Goal: Transaction & Acquisition: Download file/media

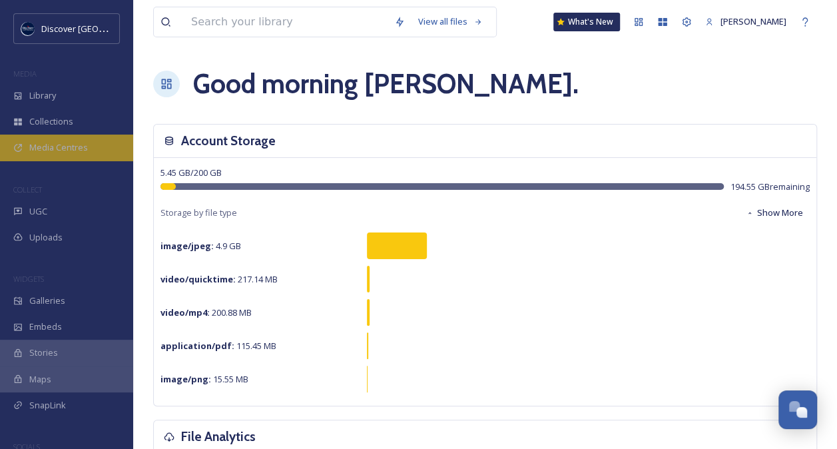
click at [78, 154] on div "Media Centres" at bounding box center [66, 147] width 133 height 26
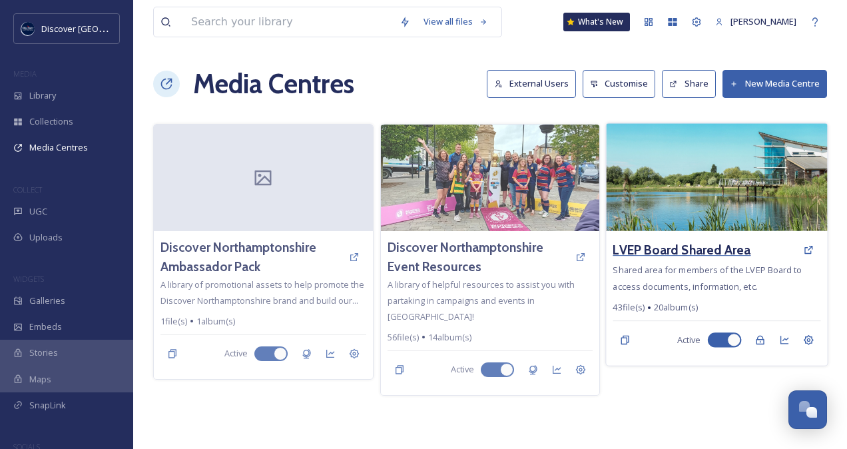
click at [685, 244] on h3 "LVEP Board Shared Area" at bounding box center [682, 249] width 138 height 19
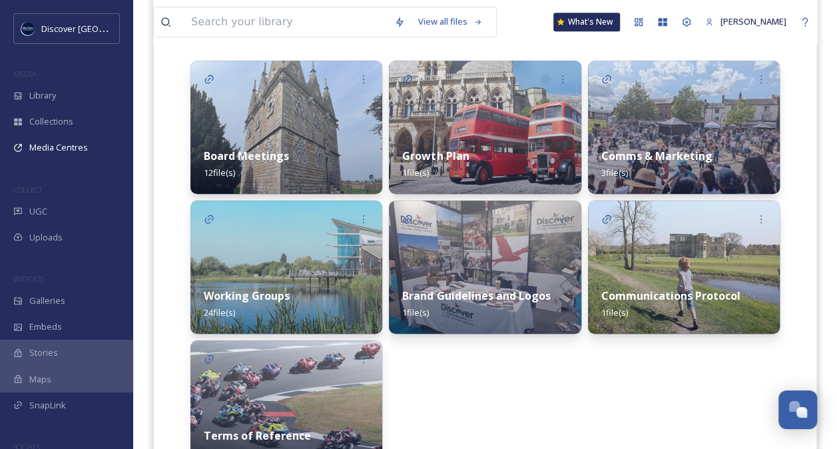
scroll to position [333, 0]
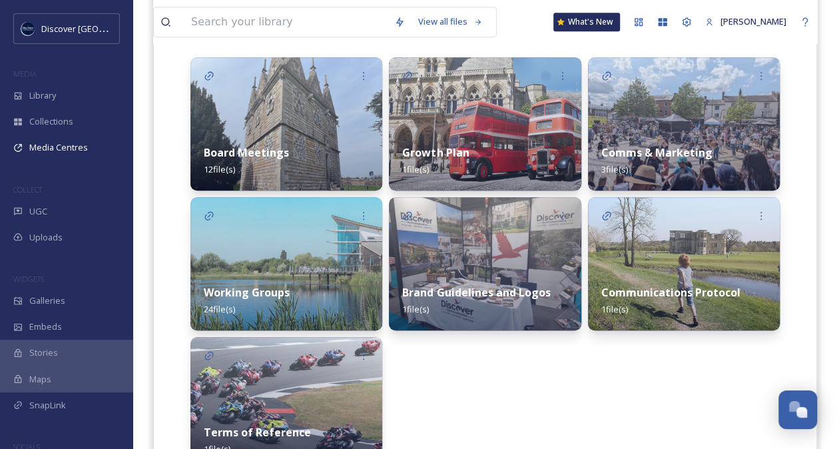
click at [302, 292] on div "Working Groups 24 file(s)" at bounding box center [286, 300] width 192 height 59
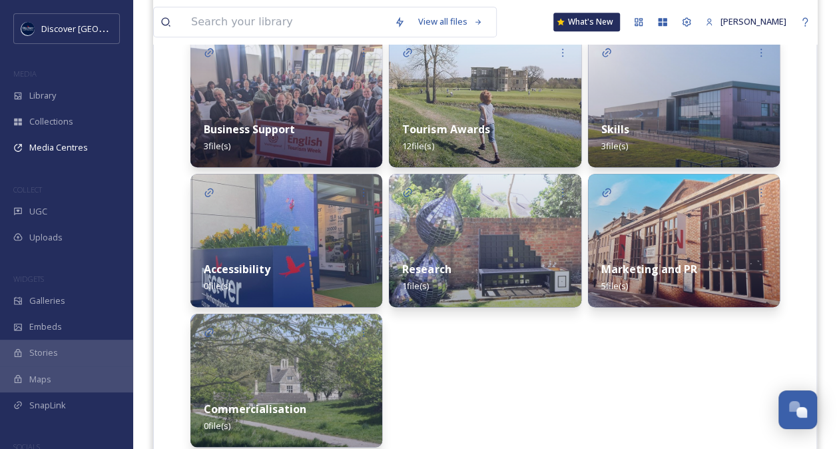
scroll to position [357, 0]
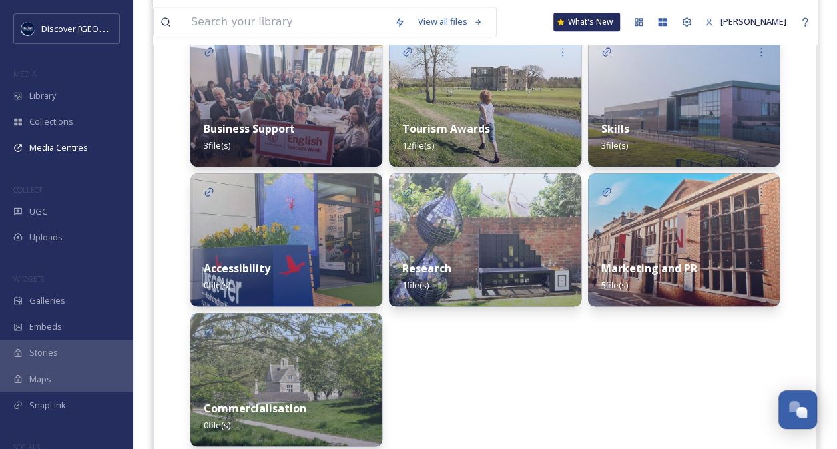
click at [720, 126] on div "Skills 3 file(s)" at bounding box center [684, 136] width 192 height 59
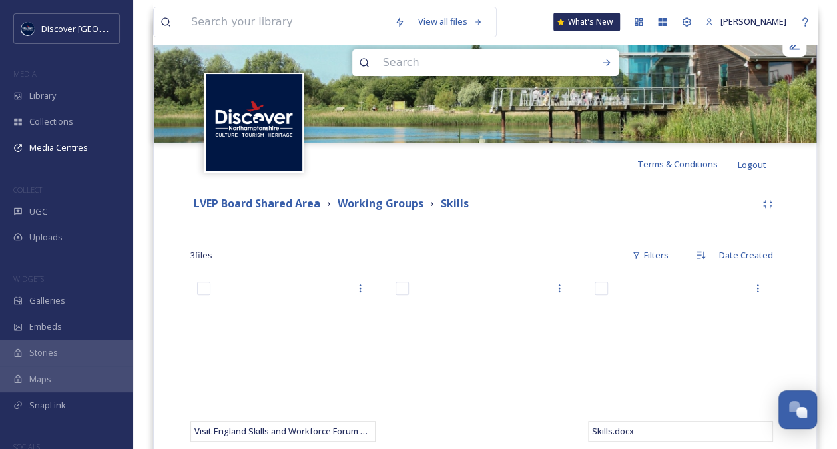
scroll to position [151, 0]
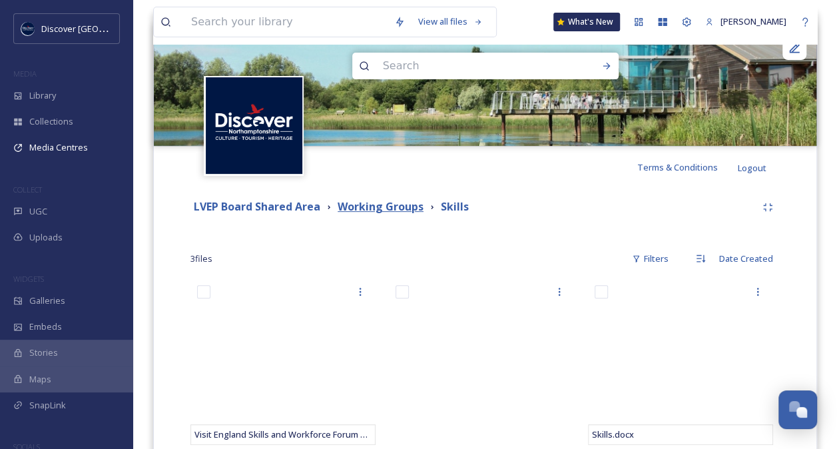
click at [398, 201] on strong "Working Groups" at bounding box center [380, 206] width 86 height 15
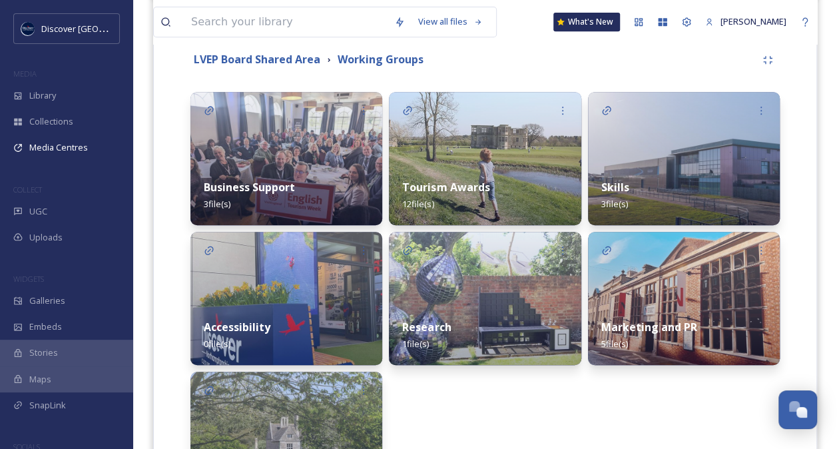
scroll to position [306, 0]
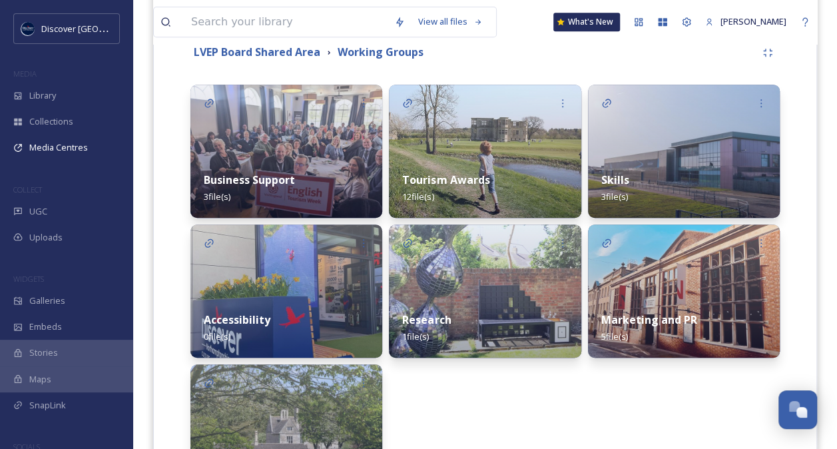
click at [292, 171] on div "Business Support 3 file(s)" at bounding box center [286, 187] width 192 height 59
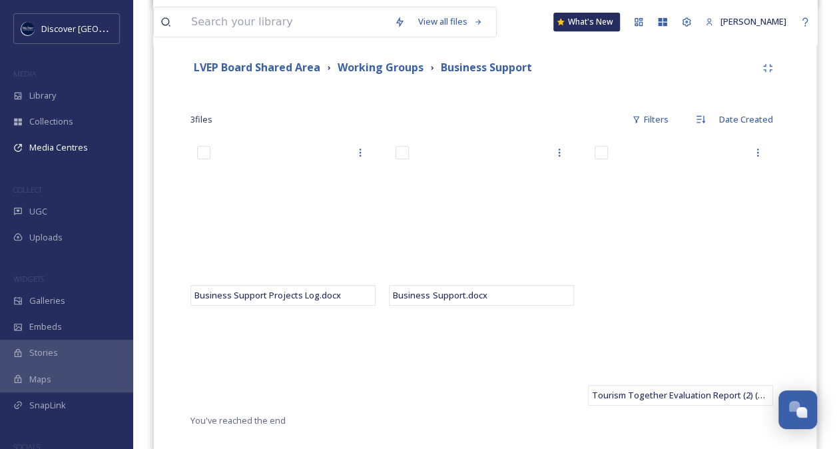
scroll to position [314, 0]
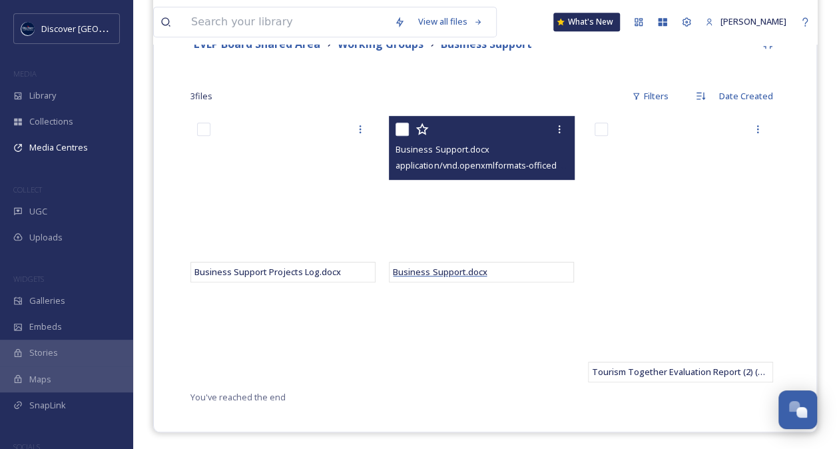
click at [447, 272] on span "Business Support.docx" at bounding box center [440, 272] width 94 height 12
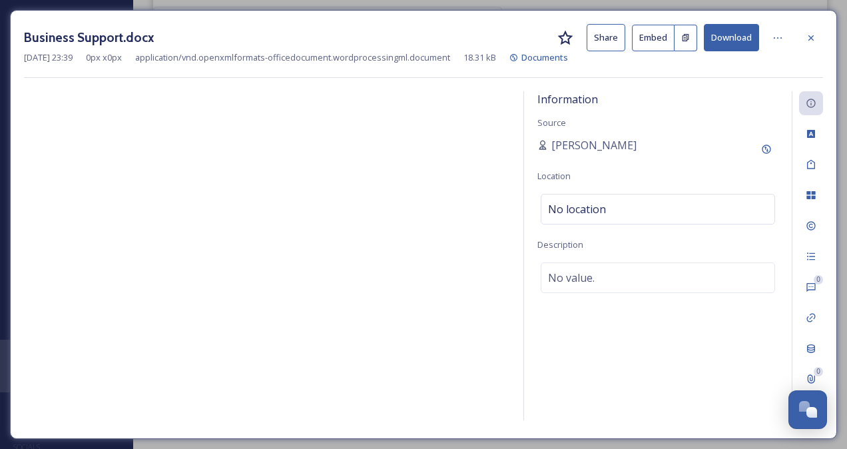
click at [736, 35] on button "Download" at bounding box center [731, 37] width 55 height 27
click at [807, 35] on icon at bounding box center [810, 38] width 11 height 11
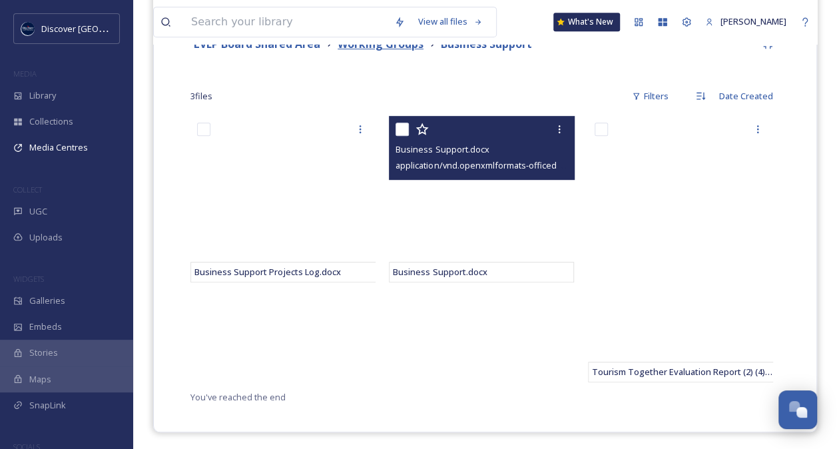
click at [410, 47] on strong "Working Groups" at bounding box center [380, 44] width 86 height 15
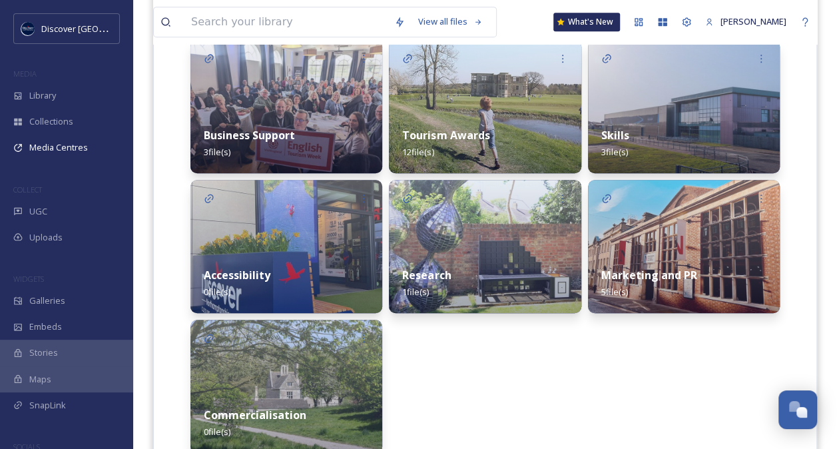
scroll to position [354, 0]
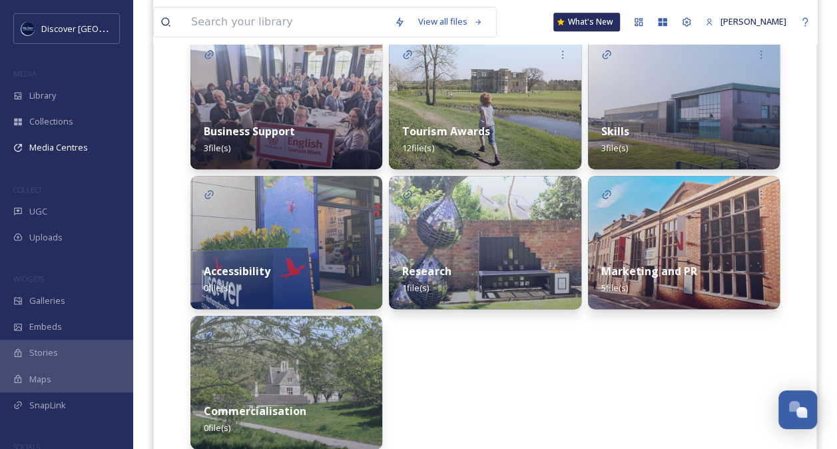
click at [668, 145] on div "Skills 3 file(s)" at bounding box center [684, 139] width 192 height 59
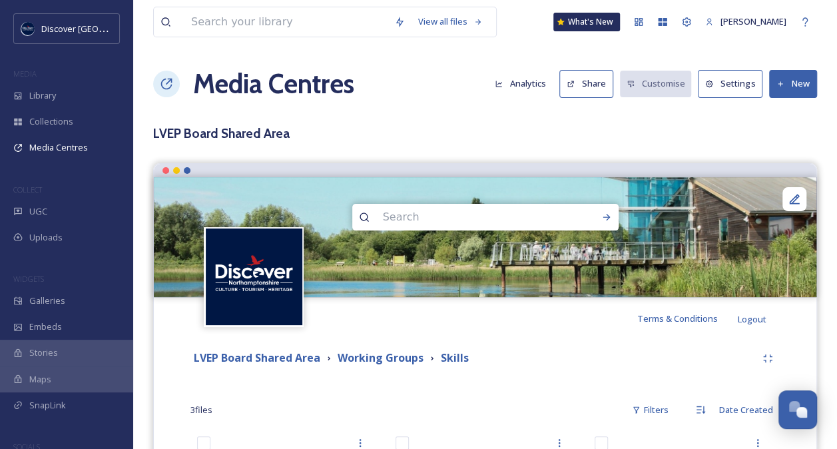
click at [799, 85] on button "New" at bounding box center [793, 83] width 48 height 27
click at [793, 106] on div "Add Files" at bounding box center [787, 115] width 57 height 26
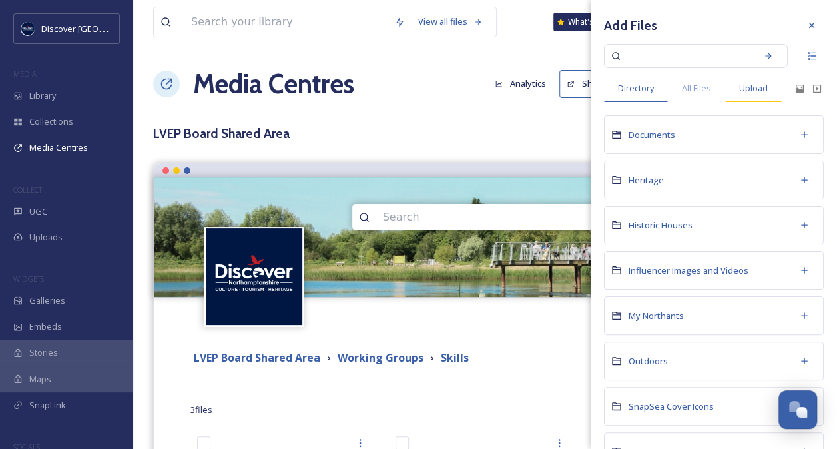
click at [761, 87] on span "Upload" at bounding box center [753, 88] width 29 height 13
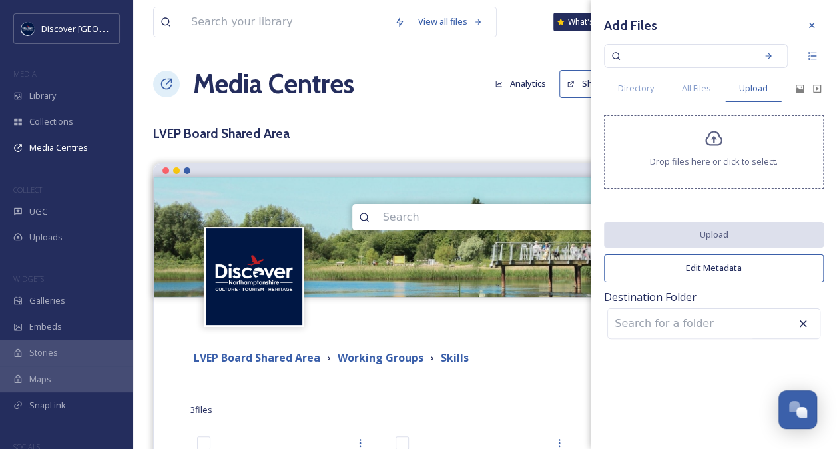
click at [726, 156] on span "Drop files here or click to select." at bounding box center [714, 161] width 128 height 13
click at [518, 365] on div "LVEP Board Shared Area Working Groups Skills" at bounding box center [472, 357] width 565 height 17
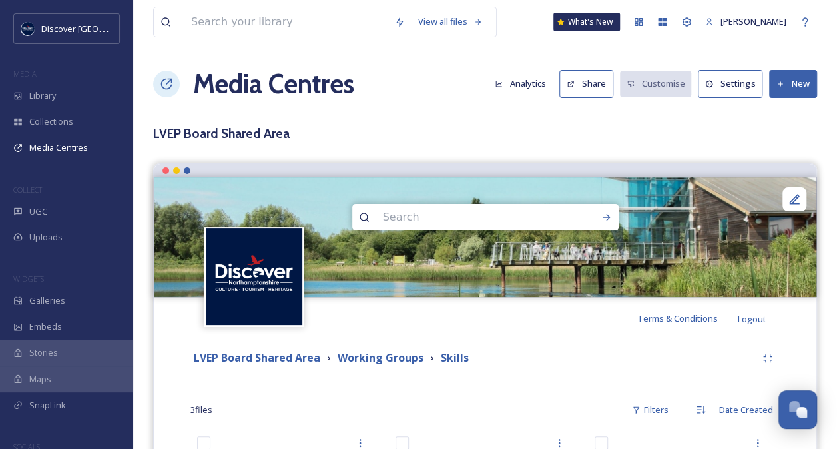
click at [789, 88] on button "New" at bounding box center [793, 83] width 48 height 27
click at [775, 116] on span "Add Files" at bounding box center [784, 114] width 36 height 13
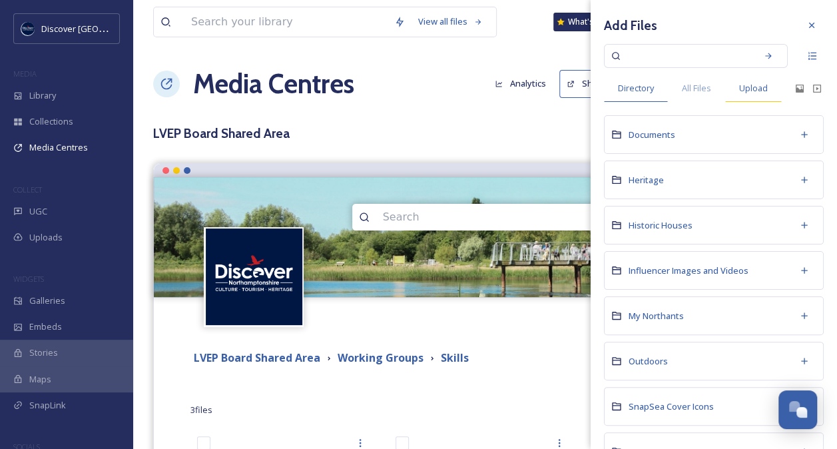
click at [762, 87] on span "Upload" at bounding box center [753, 88] width 29 height 13
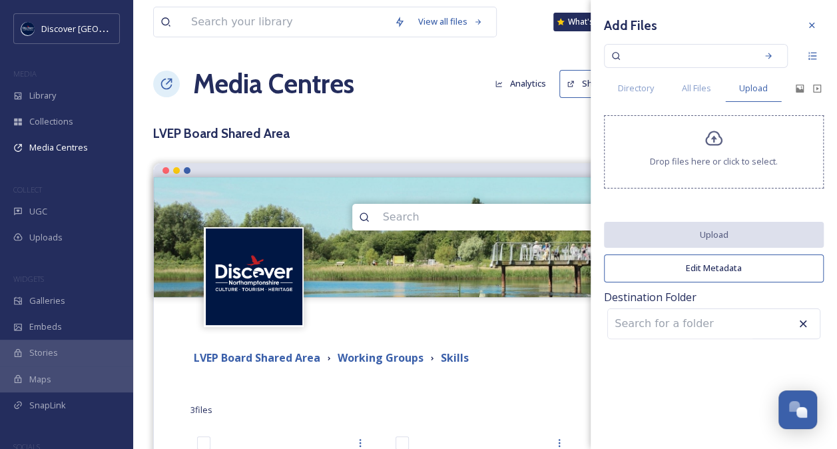
click at [712, 146] on icon at bounding box center [713, 138] width 19 height 19
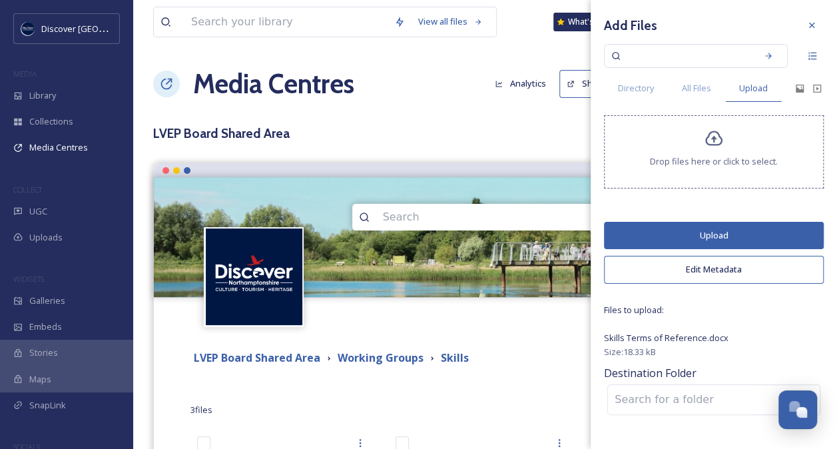
click at [724, 233] on button "Upload" at bounding box center [714, 235] width 220 height 27
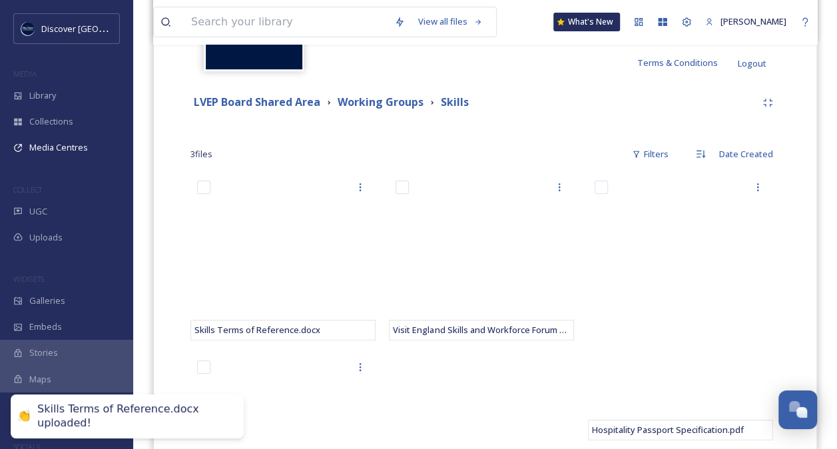
scroll to position [254, 0]
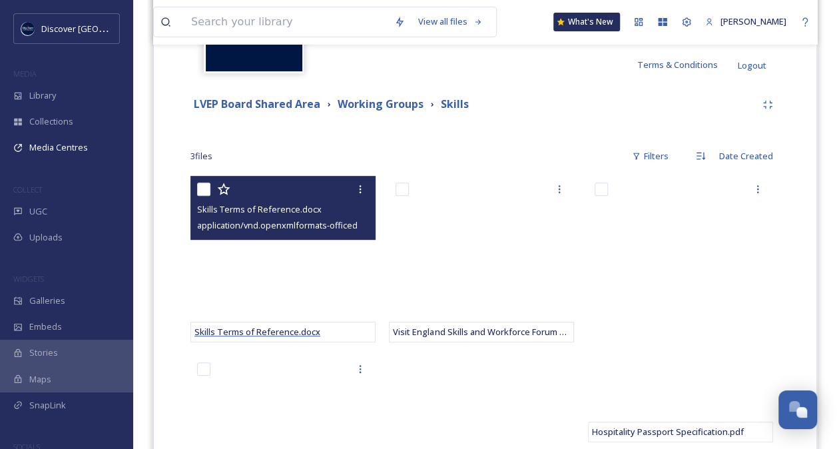
click at [281, 331] on span "Skills Terms of Reference.docx" at bounding box center [257, 331] width 126 height 12
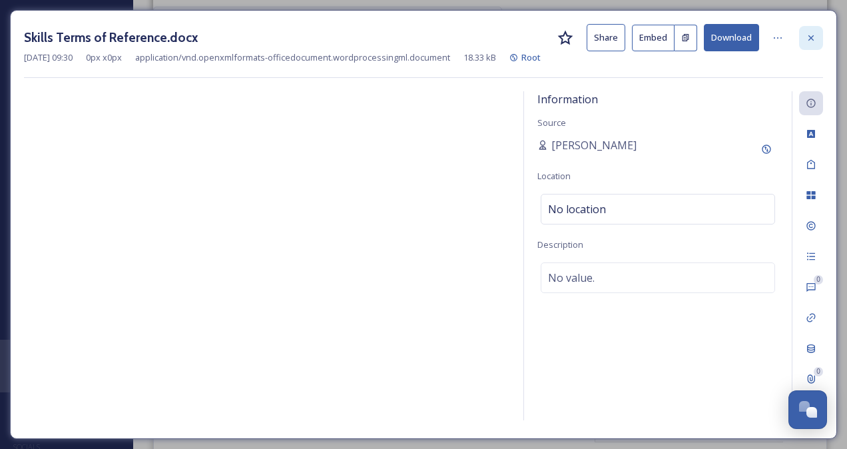
click at [817, 39] on div at bounding box center [811, 38] width 24 height 24
